Goal: Transaction & Acquisition: Purchase product/service

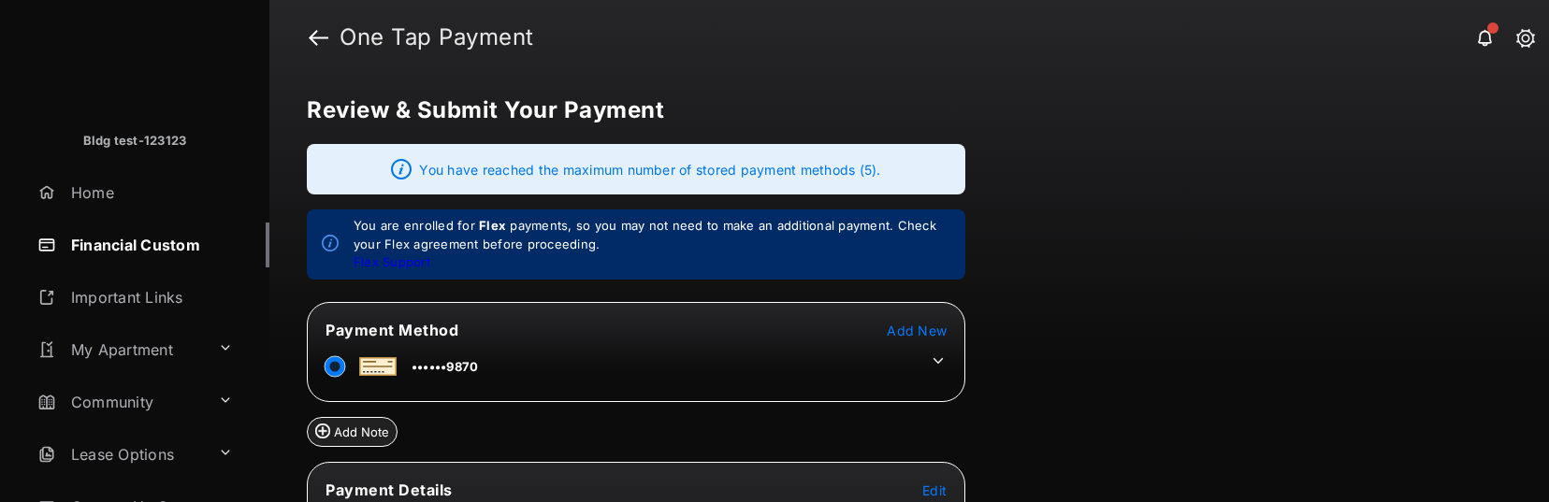
scroll to position [252, 0]
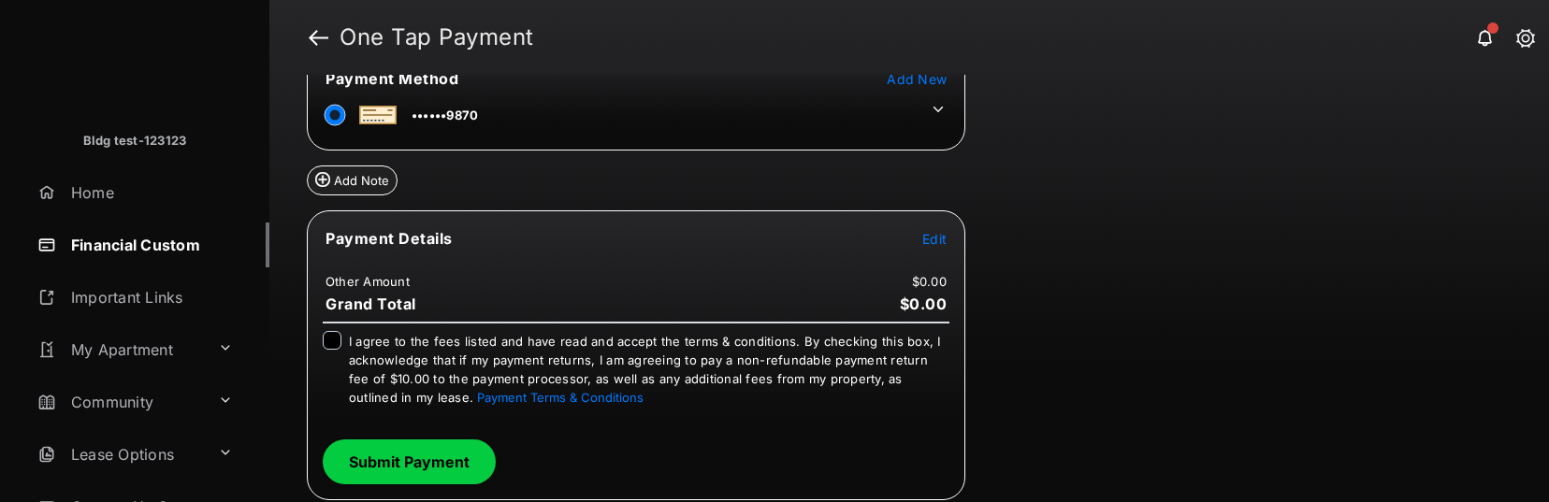
click at [942, 233] on span "Edit" at bounding box center [934, 239] width 24 height 16
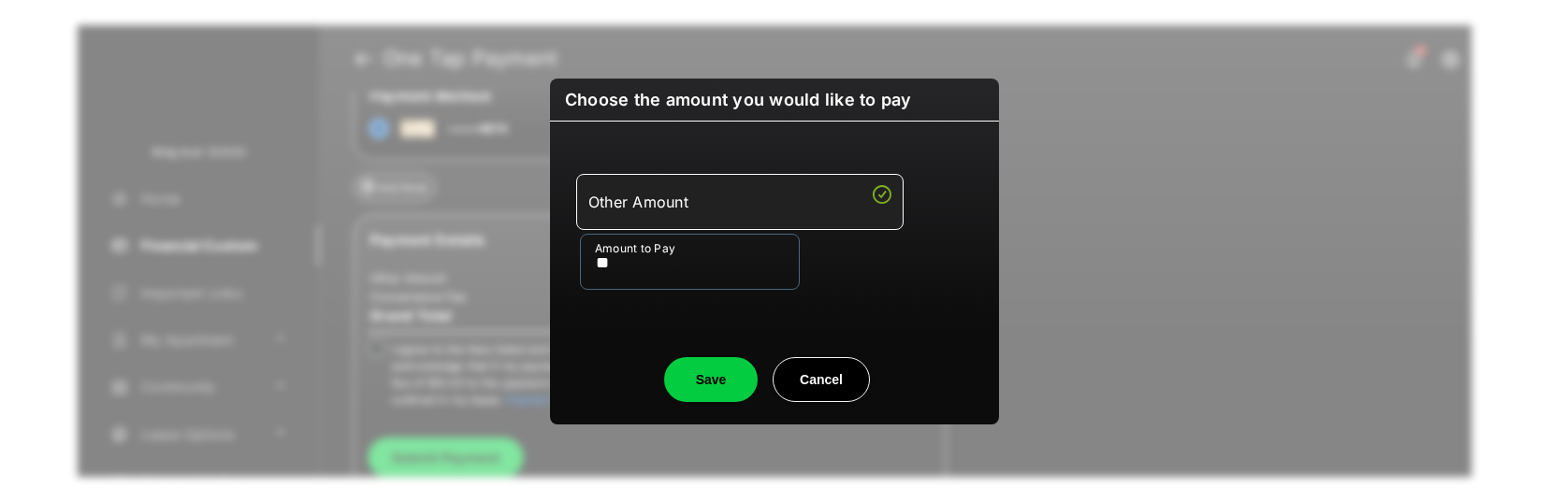
type input "**"
click at [720, 394] on button "Save" at bounding box center [711, 379] width 94 height 45
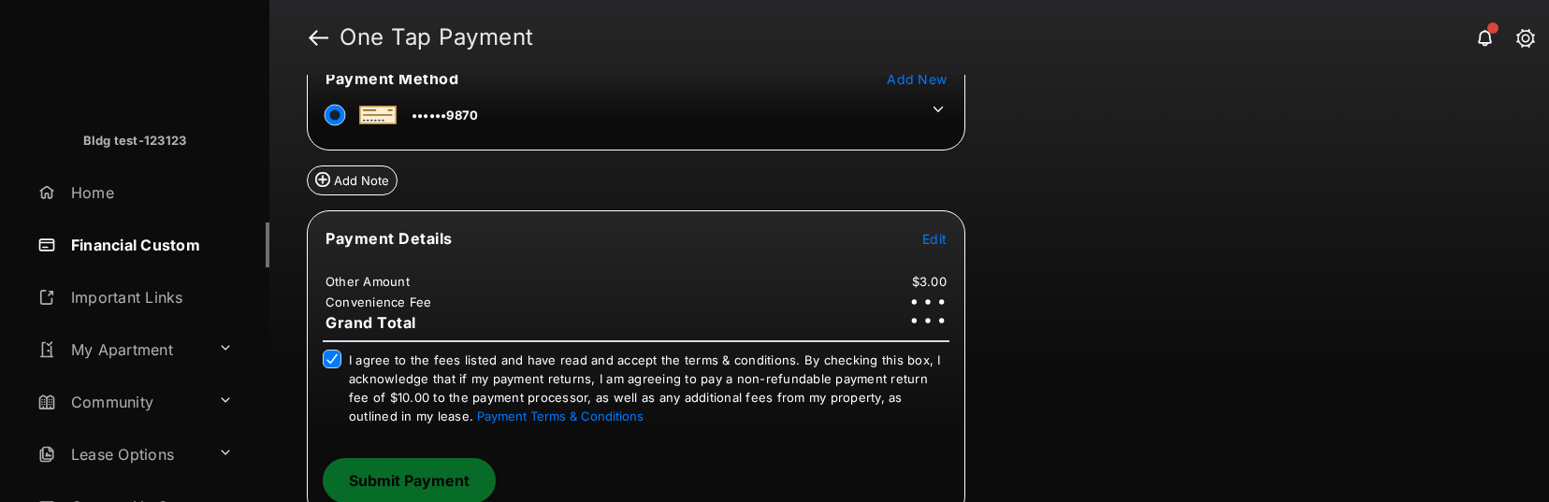
click at [505, 105] on tr "••••••9870" at bounding box center [636, 112] width 653 height 42
click at [938, 110] on icon at bounding box center [939, 109] width 10 height 6
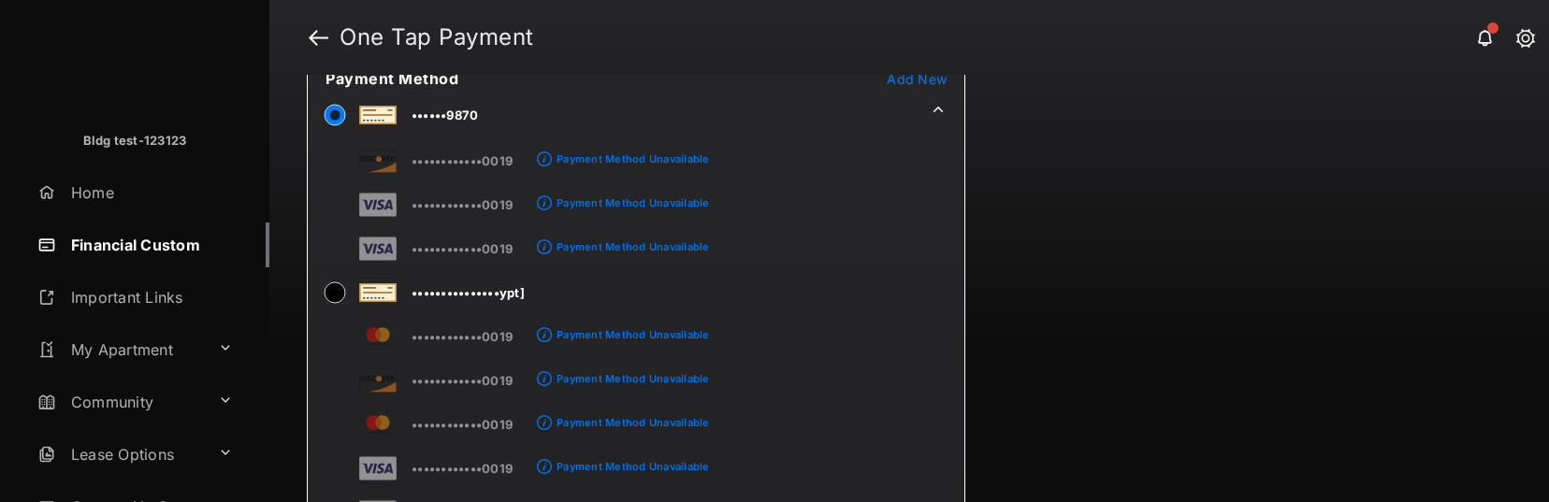
drag, startPoint x: 1149, startPoint y: 465, endPoint x: 1141, endPoint y: 474, distance: 12.0
click at [1141, 474] on div "Review & Submit Your Payment You have reached the maximum number of stored paym…" at bounding box center [909, 288] width 1280 height 427
